Goal: Transaction & Acquisition: Subscribe to service/newsletter

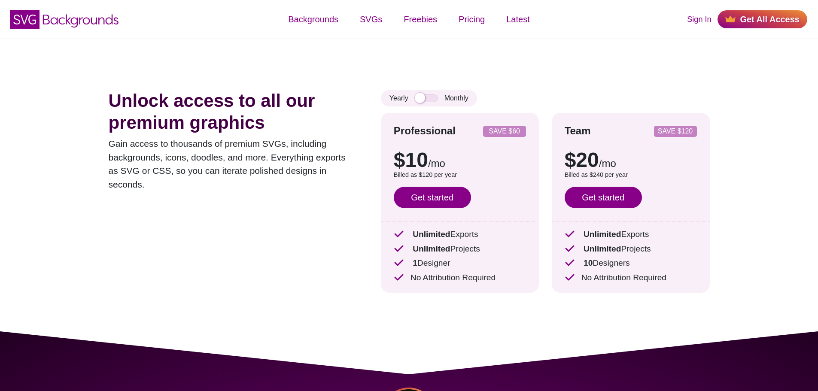
drag, startPoint x: 454, startPoint y: 264, endPoint x: 411, endPoint y: 267, distance: 43.1
click at [411, 267] on p "1 Designer" at bounding box center [460, 263] width 132 height 12
drag, startPoint x: 416, startPoint y: 281, endPoint x: 506, endPoint y: 280, distance: 90.2
click at [506, 280] on p "No Attribution Required" at bounding box center [460, 278] width 132 height 12
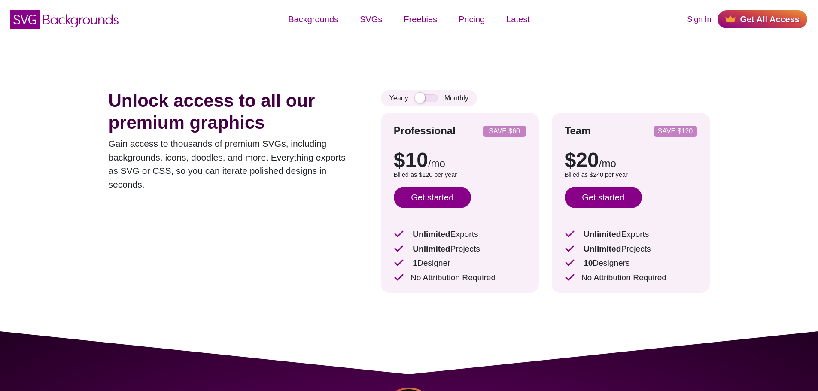
drag, startPoint x: 507, startPoint y: 279, endPoint x: 389, endPoint y: 278, distance: 117.7
click at [389, 278] on div "Professional SAVE $60 $10 /mo $15 /mo Billed as $120 per year Save $60 with ann…" at bounding box center [460, 203] width 158 height 180
drag, startPoint x: 485, startPoint y: 249, endPoint x: 401, endPoint y: 258, distance: 84.7
click at [401, 258] on div "Unlimited Exports Unlimited Projects 1 Designer No Attribution Required" at bounding box center [460, 256] width 132 height 56
drag, startPoint x: 494, startPoint y: 235, endPoint x: 398, endPoint y: 234, distance: 95.8
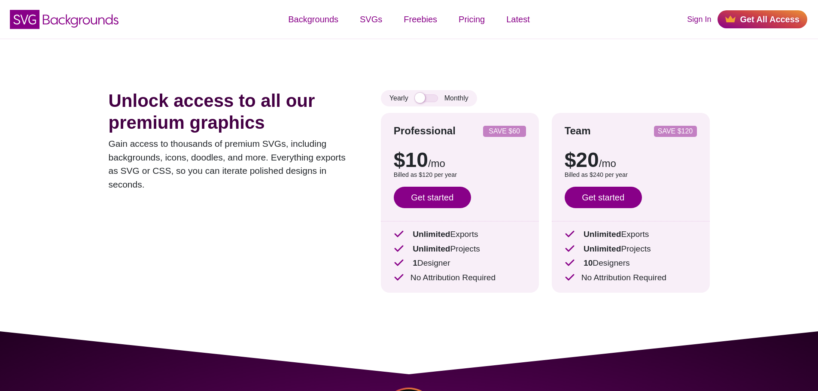
click at [398, 234] on p "Unlimited Exports" at bounding box center [460, 234] width 132 height 12
click at [362, 233] on div "Unlock access to all our premium graphics Gain access to thousands of premium S…" at bounding box center [409, 185] width 653 height 293
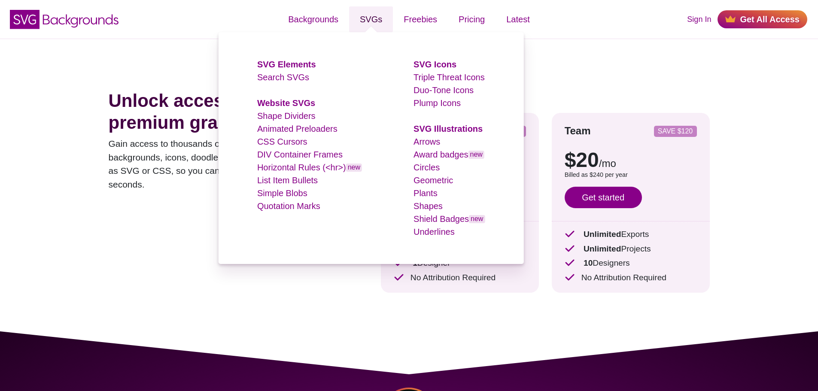
click at [374, 14] on link "SVGs" at bounding box center [371, 19] width 44 height 26
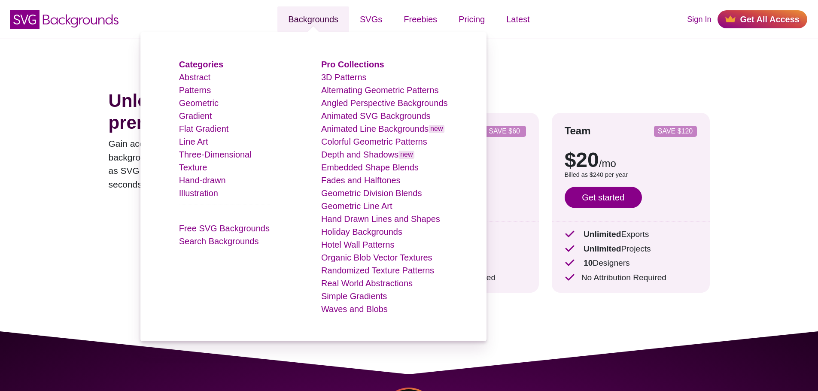
click at [315, 26] on link "Backgrounds" at bounding box center [313, 19] width 72 height 26
